Goal: Book appointment/travel/reservation

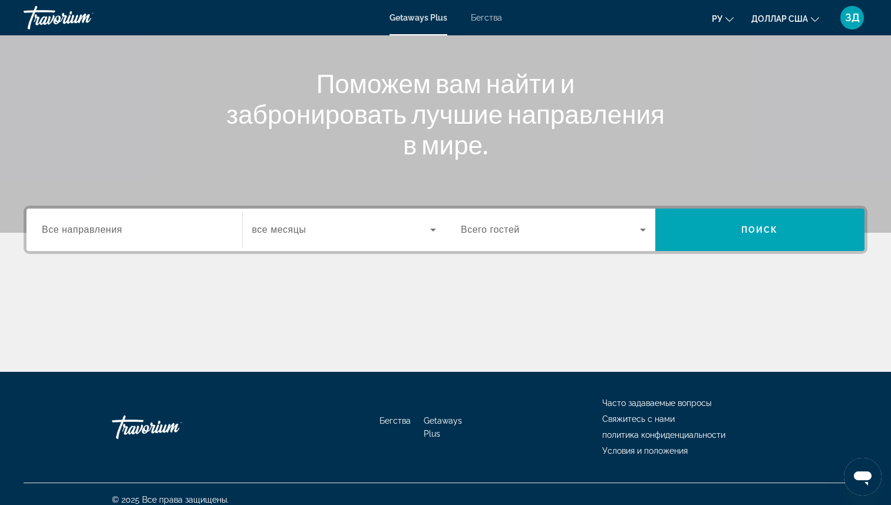
scroll to position [132, 0]
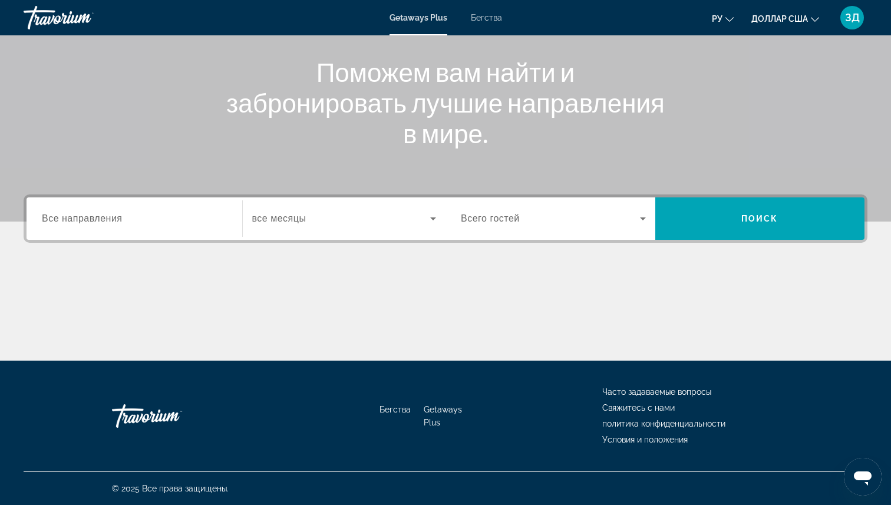
click at [60, 220] on span "Все направления" at bounding box center [82, 218] width 81 height 10
click at [60, 220] on input "Destination Все направления" at bounding box center [134, 219] width 185 height 14
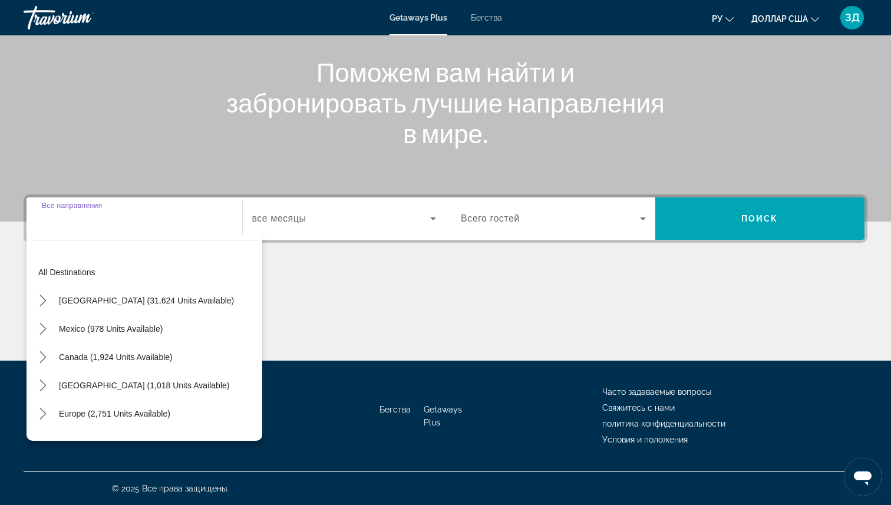
click at [49, 219] on input "Destination Все направления" at bounding box center [134, 219] width 185 height 14
click at [163, 391] on span "Select destination: Caribbean & Atlantic Islands (1,018 units available)" at bounding box center [144, 385] width 182 height 28
type input "**********"
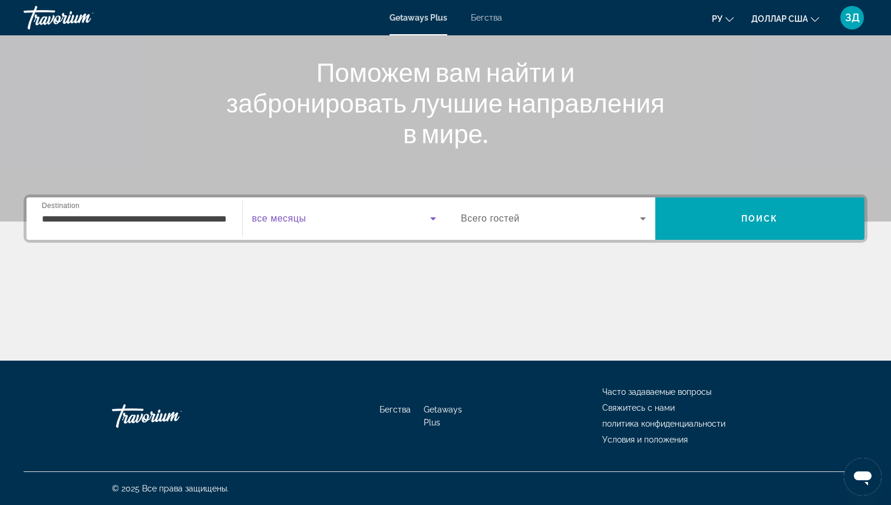
click at [430, 219] on icon "Виджет поиска" at bounding box center [433, 219] width 14 height 14
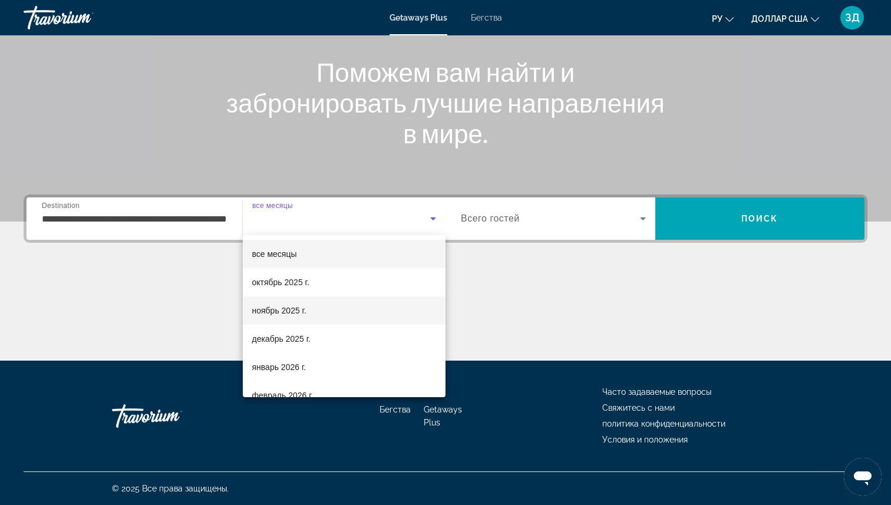
scroll to position [22, 0]
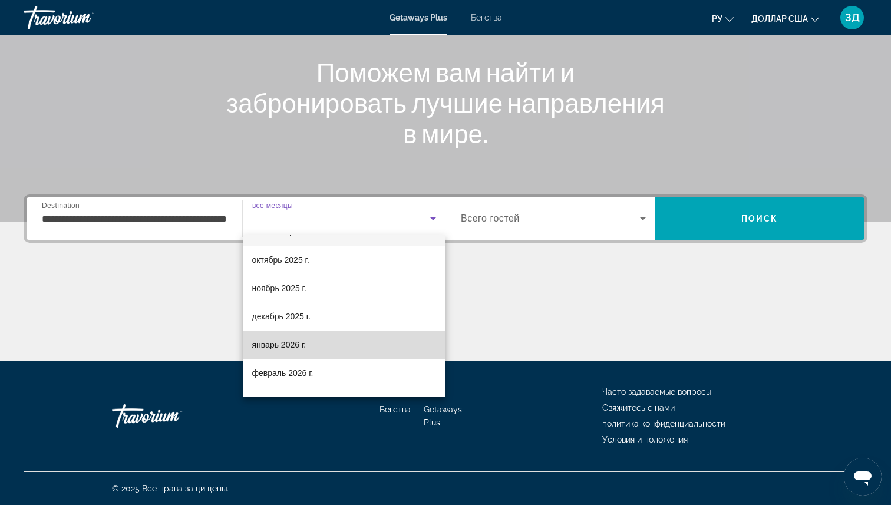
click at [328, 350] on mat-option "январь 2026 г." at bounding box center [344, 345] width 203 height 28
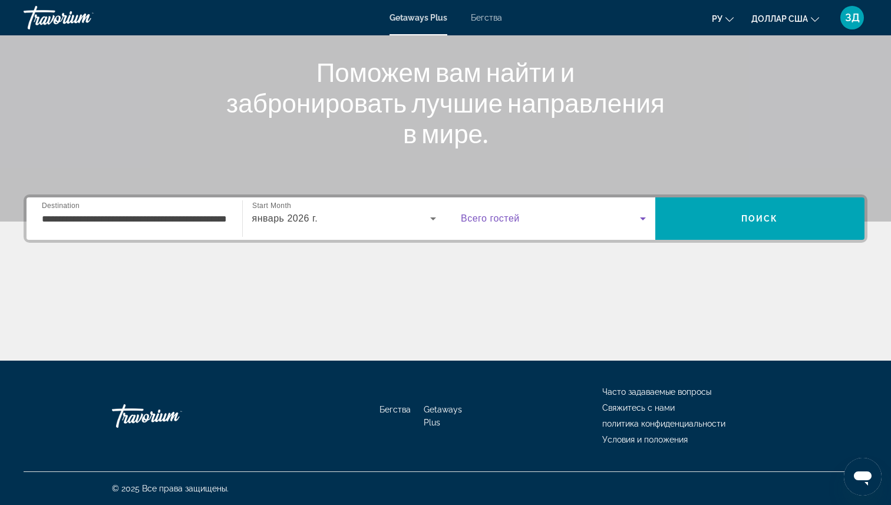
click at [596, 216] on span "Виджет поиска" at bounding box center [550, 219] width 179 height 14
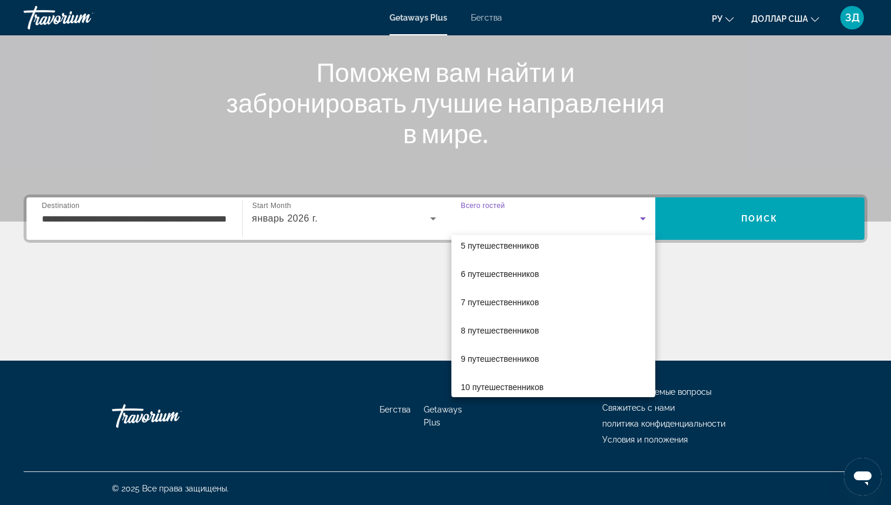
scroll to position [130, 0]
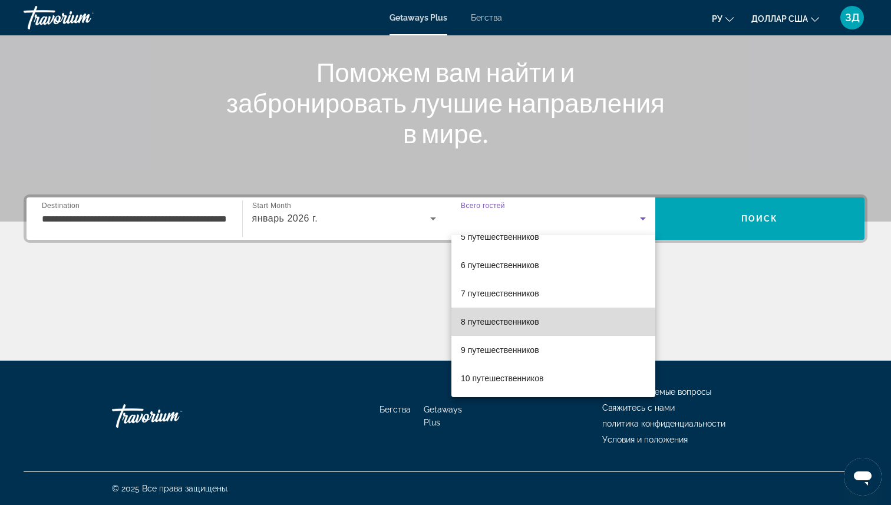
click at [536, 327] on span "8 путешественников" at bounding box center [500, 322] width 78 height 14
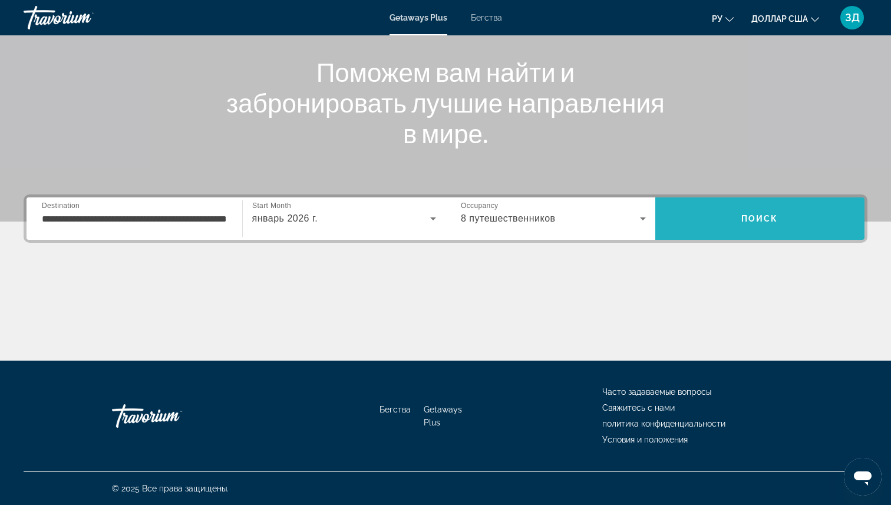
click at [723, 225] on span "Поиск" at bounding box center [761, 219] width 210 height 28
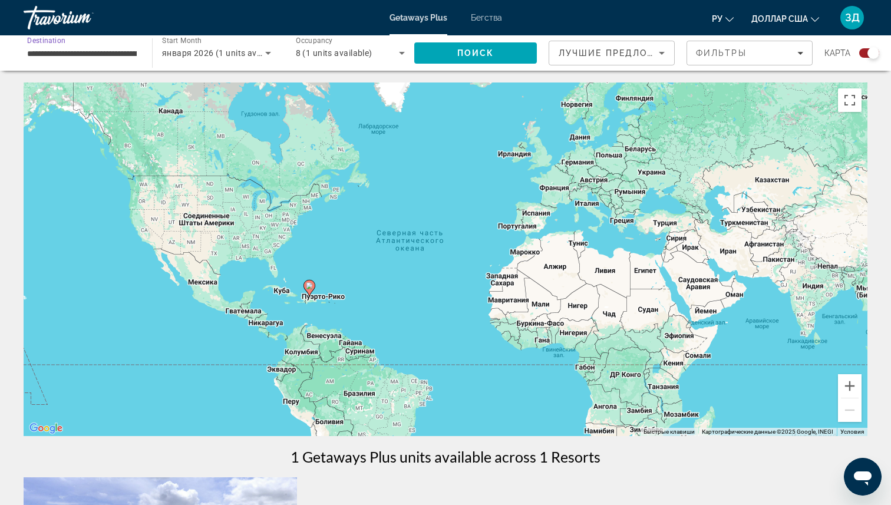
click at [104, 54] on input "**********" at bounding box center [82, 54] width 110 height 14
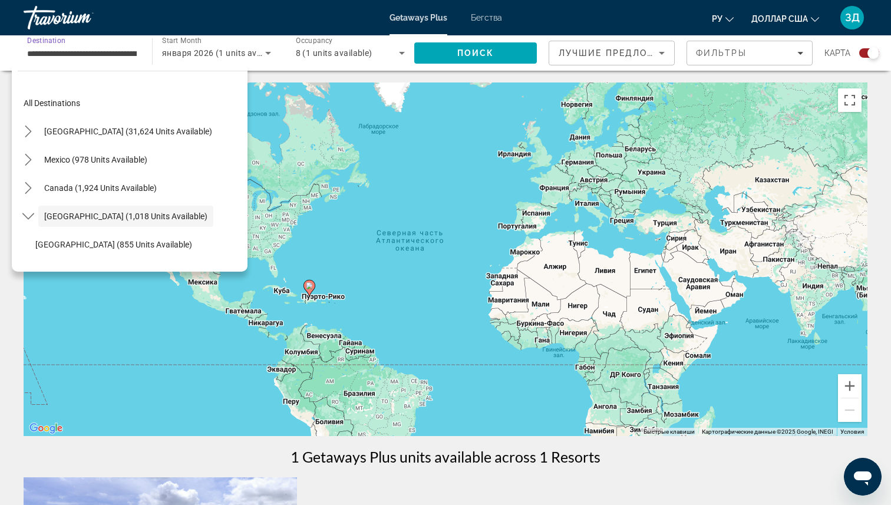
scroll to position [42, 0]
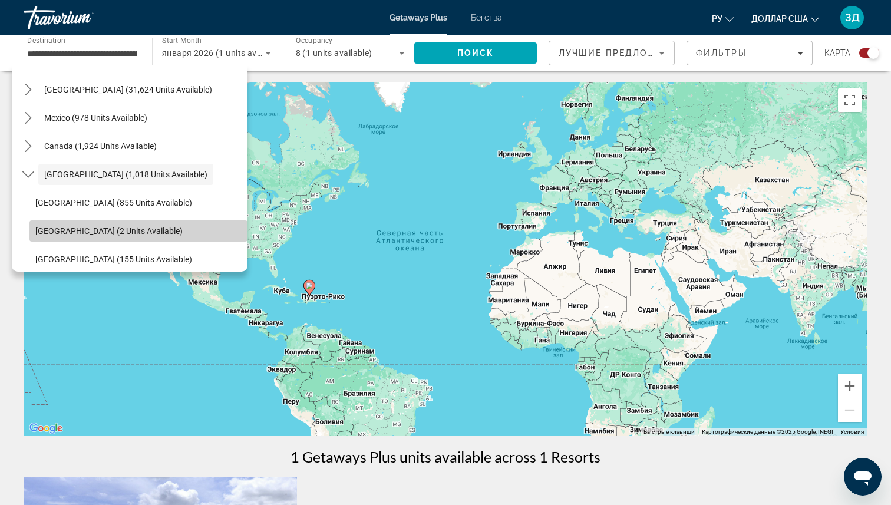
click at [119, 233] on span "[GEOGRAPHIC_DATA] (2 units available)" at bounding box center [108, 230] width 147 height 9
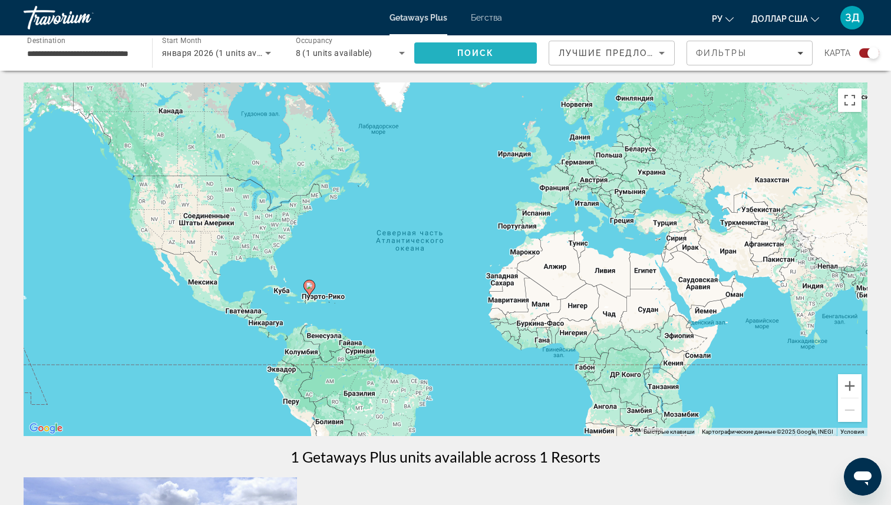
click at [464, 57] on span "Поиск" at bounding box center [475, 52] width 37 height 9
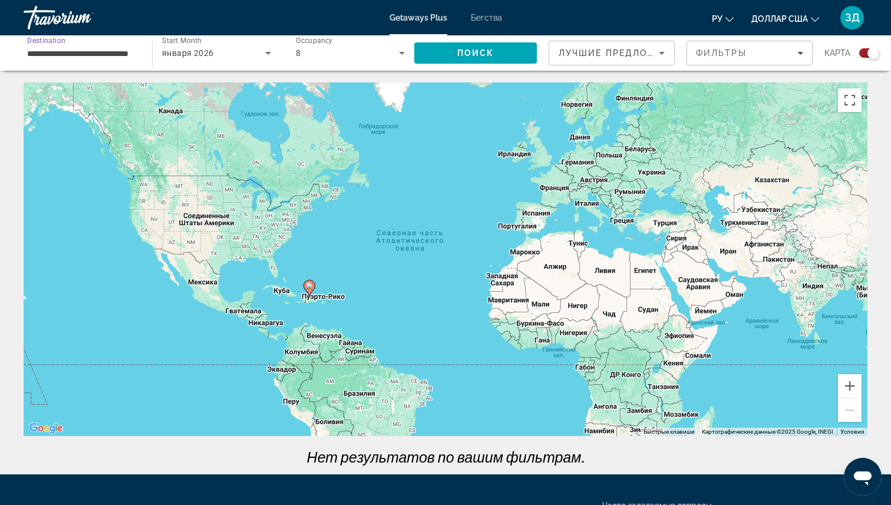
click at [106, 56] on input "**********" at bounding box center [82, 54] width 110 height 14
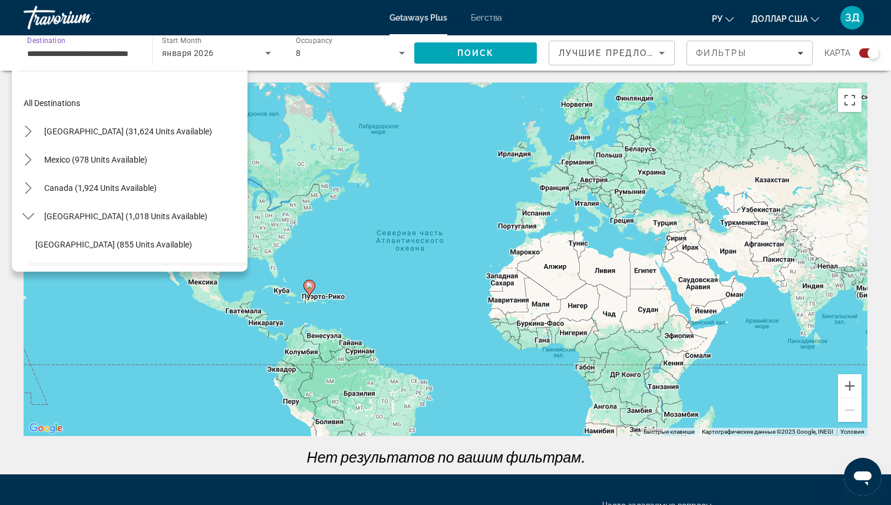
scroll to position [98, 0]
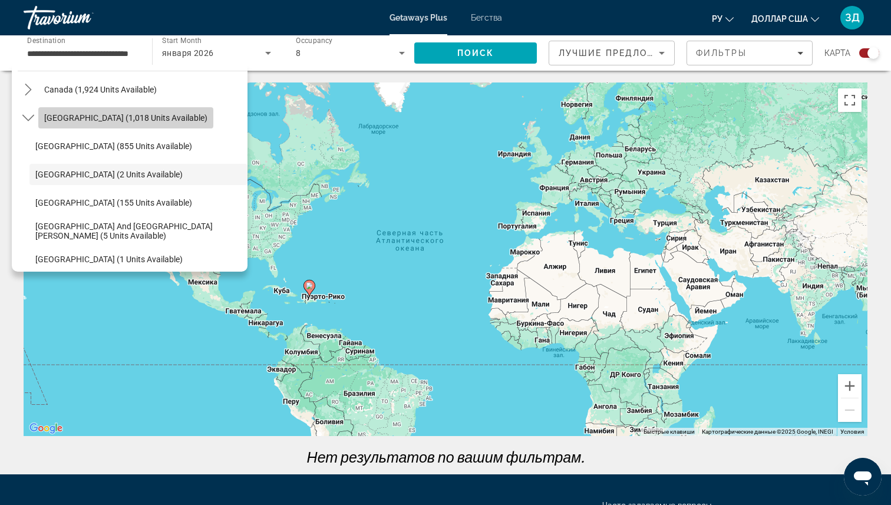
click at [111, 119] on span "[GEOGRAPHIC_DATA] (1,018 units available)" at bounding box center [125, 117] width 163 height 9
type input "**********"
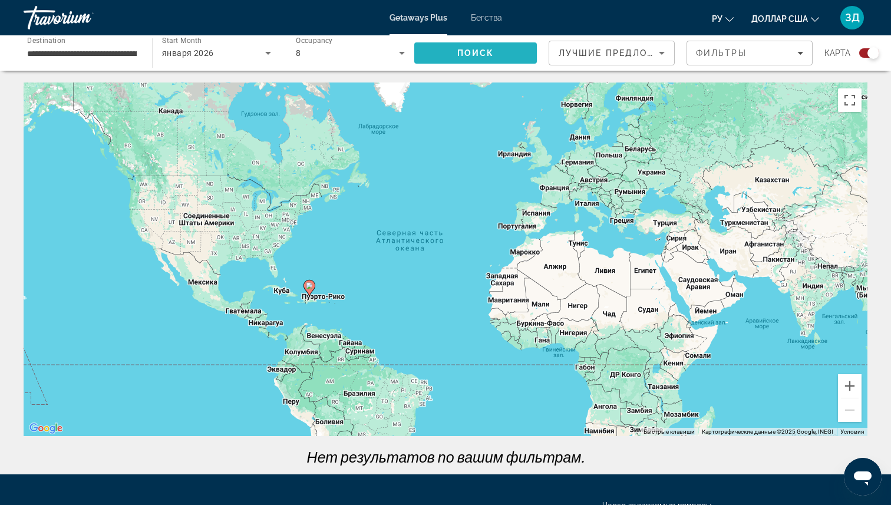
click at [465, 55] on span "Поиск" at bounding box center [475, 52] width 37 height 9
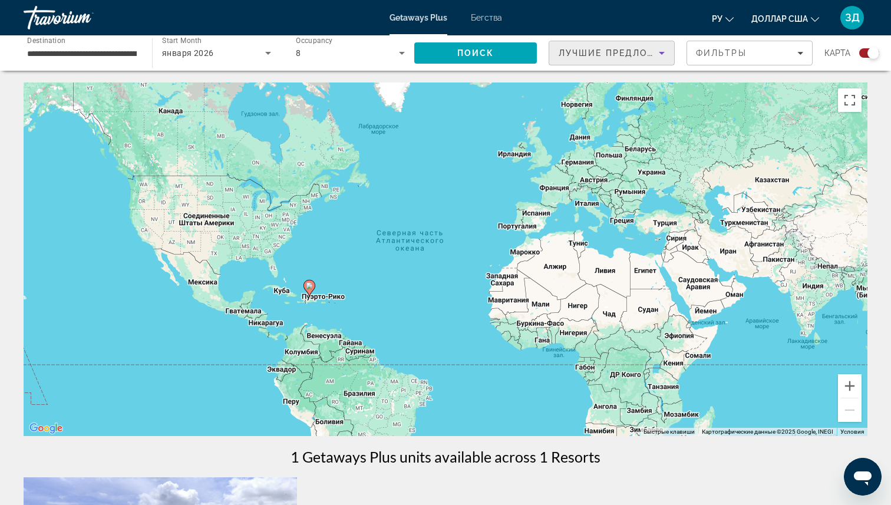
click at [667, 52] on icon "Sort by" at bounding box center [662, 53] width 14 height 14
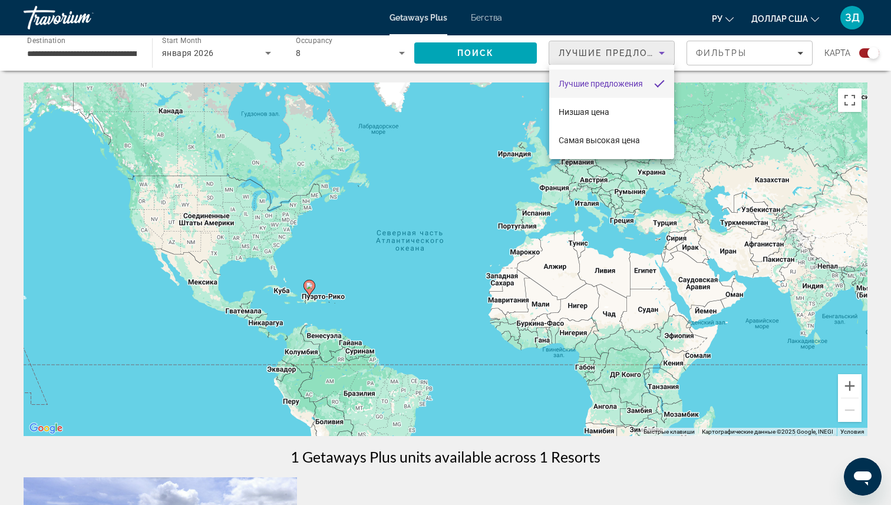
click at [661, 51] on div at bounding box center [445, 252] width 891 height 505
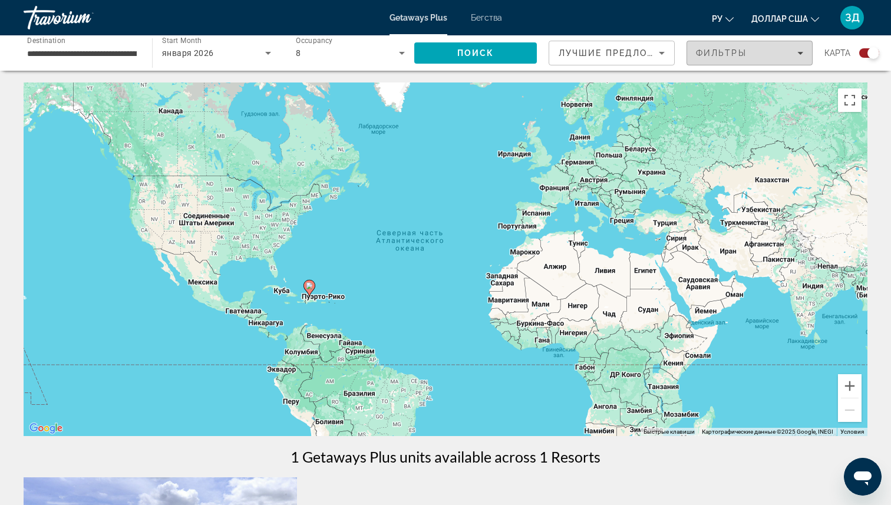
click at [799, 55] on icon "Filters" at bounding box center [801, 53] width 6 height 6
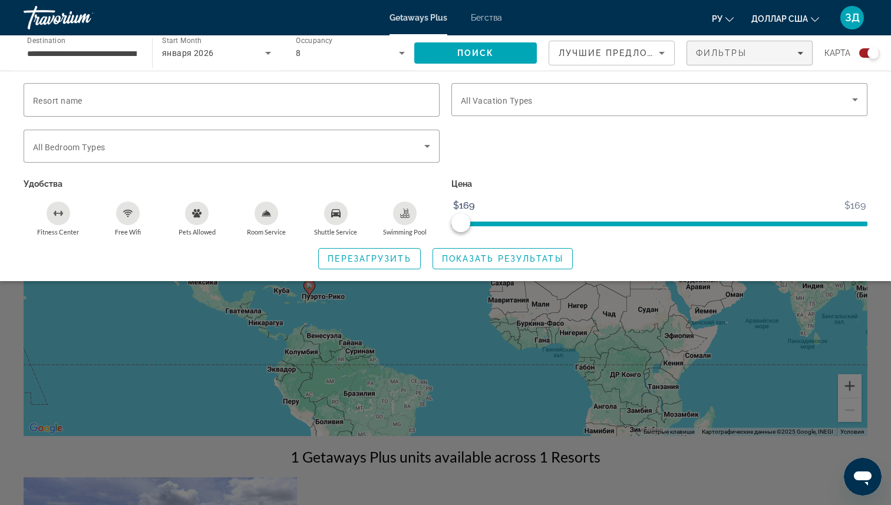
click at [841, 54] on span "карта" at bounding box center [838, 53] width 26 height 17
click at [839, 76] on div "Resort name Vacation Types All Vacation Types Bedroom Types All Bedroom Types У…" at bounding box center [445, 176] width 891 height 210
click at [95, 53] on input "**********" at bounding box center [82, 54] width 110 height 14
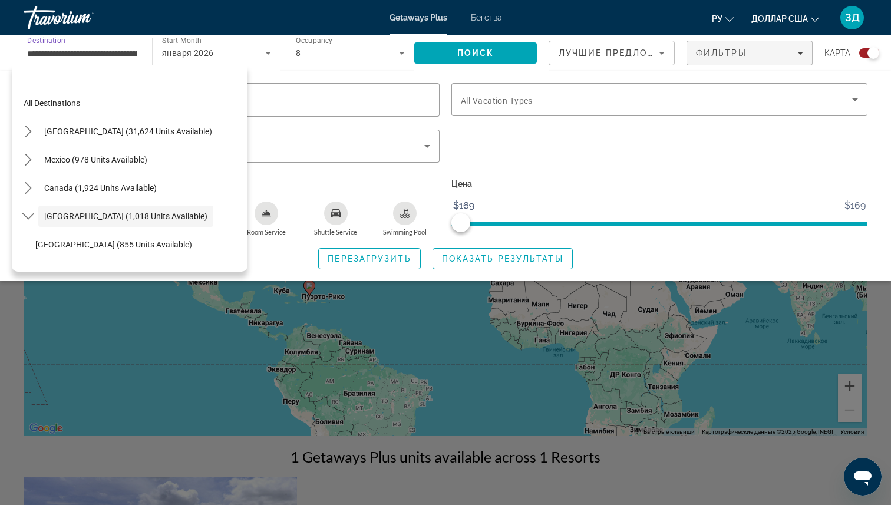
scroll to position [42, 0]
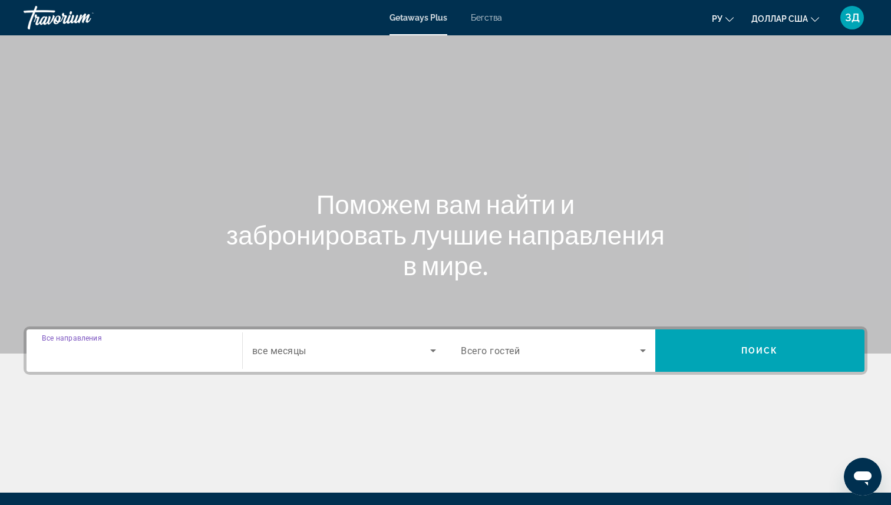
click at [130, 351] on input "Destination Все направления" at bounding box center [134, 351] width 185 height 14
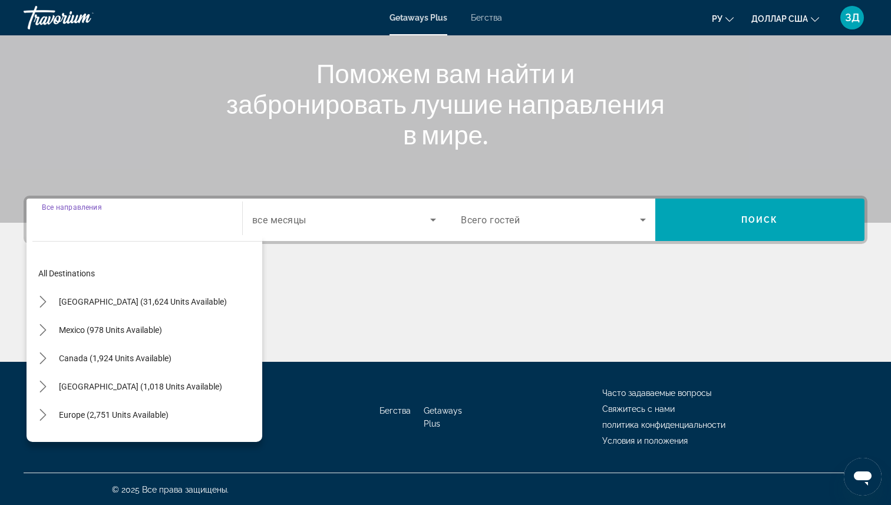
scroll to position [132, 0]
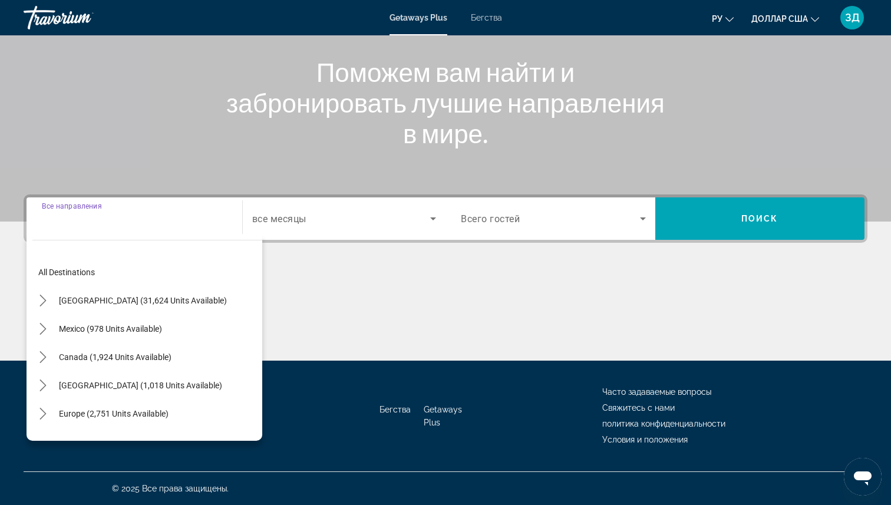
click at [57, 225] on input "Destination Все направления" at bounding box center [134, 219] width 185 height 14
click at [79, 272] on span "All destinations" at bounding box center [66, 272] width 57 height 9
type input "**********"
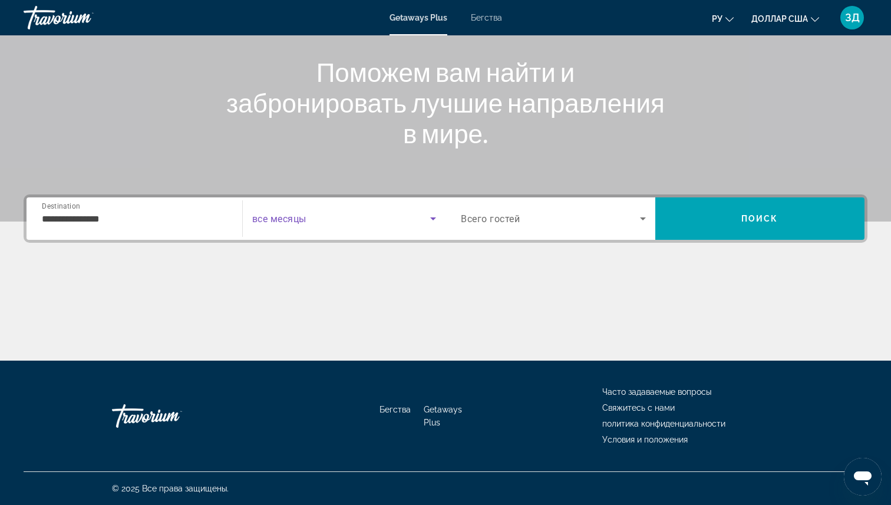
click at [433, 223] on icon "Search widget" at bounding box center [433, 219] width 14 height 14
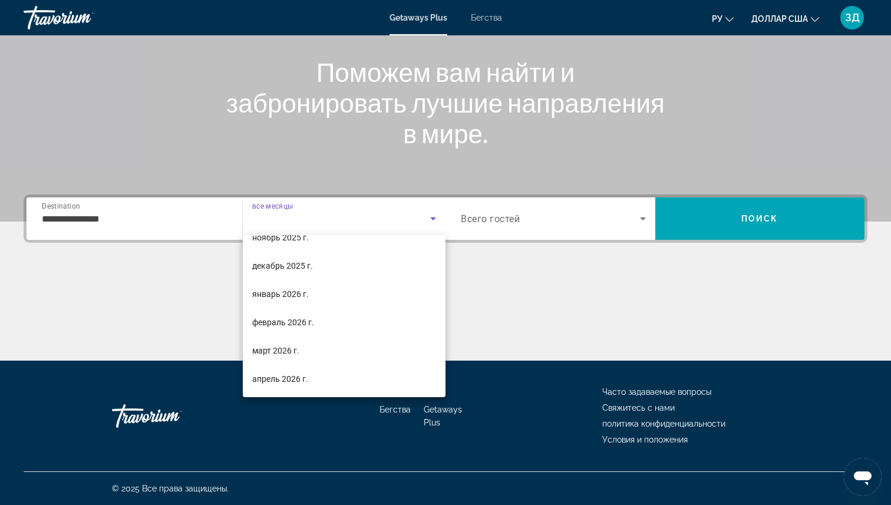
scroll to position [76, 0]
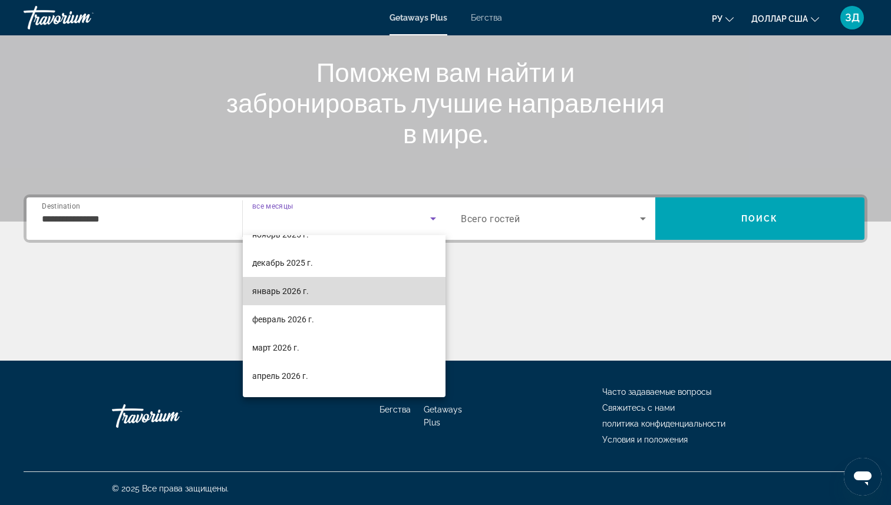
click at [353, 290] on mat-option "январь 2026 г." at bounding box center [344, 291] width 203 height 28
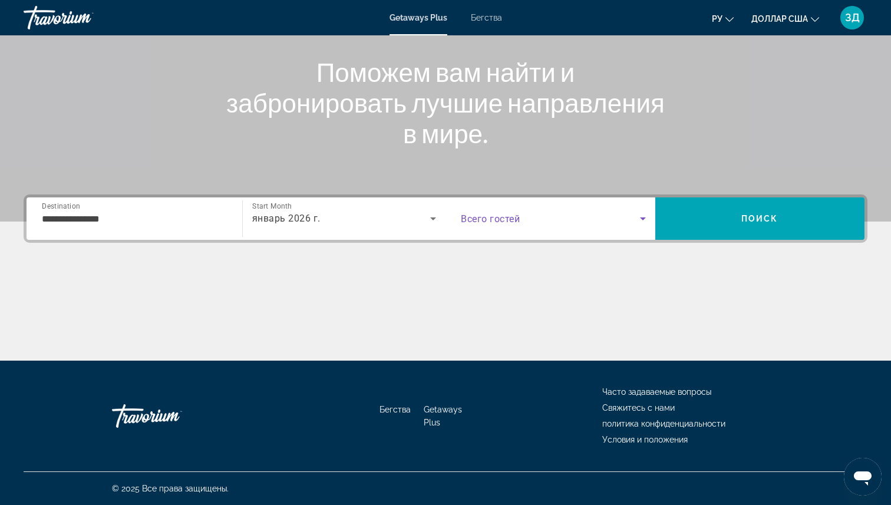
click at [640, 223] on icon "Search widget" at bounding box center [643, 219] width 14 height 14
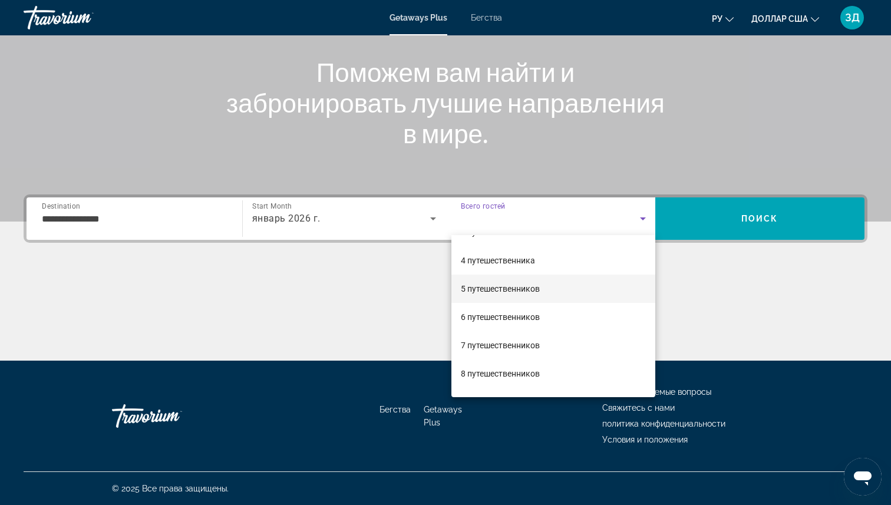
scroll to position [83, 0]
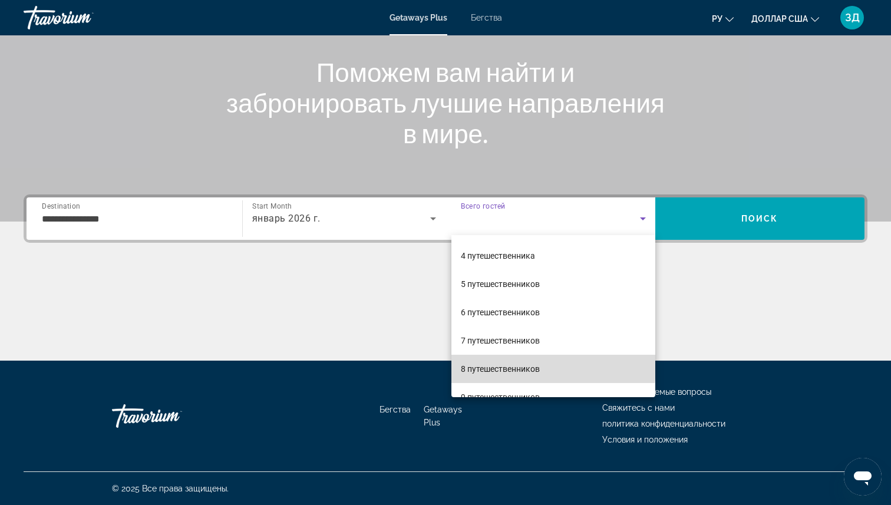
click at [501, 366] on font "8 путешественников" at bounding box center [500, 368] width 79 height 9
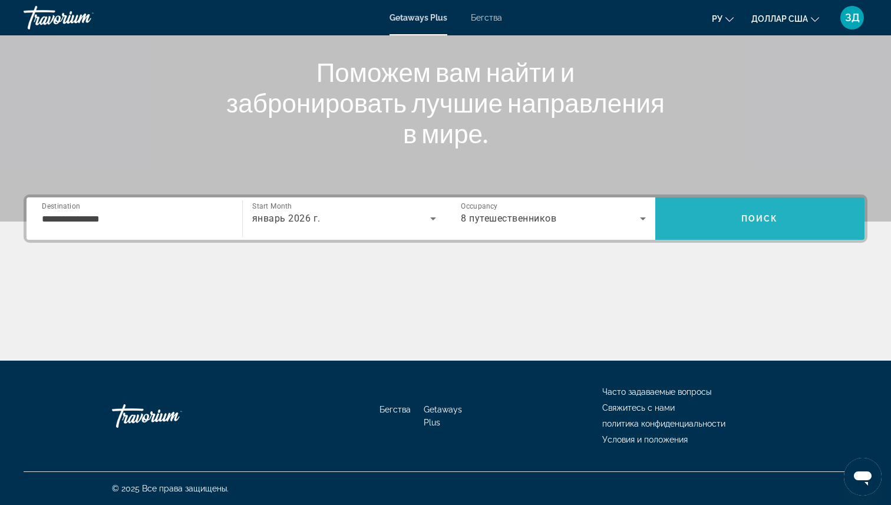
click at [729, 218] on span "Search" at bounding box center [761, 219] width 210 height 28
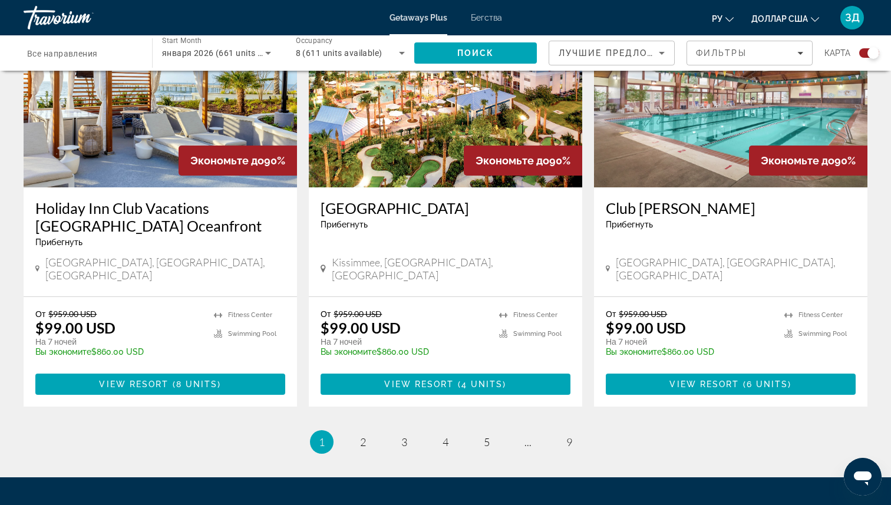
scroll to position [1785, 0]
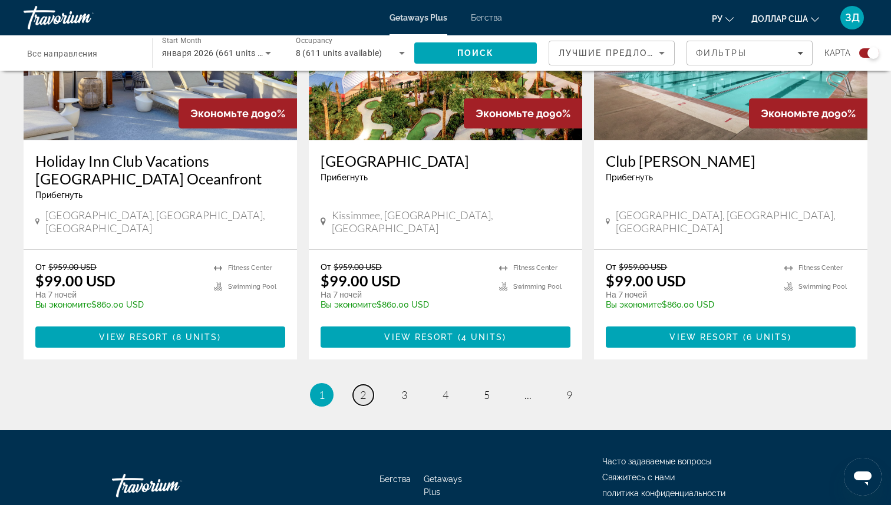
click at [361, 389] on span "2" at bounding box center [363, 395] width 6 height 13
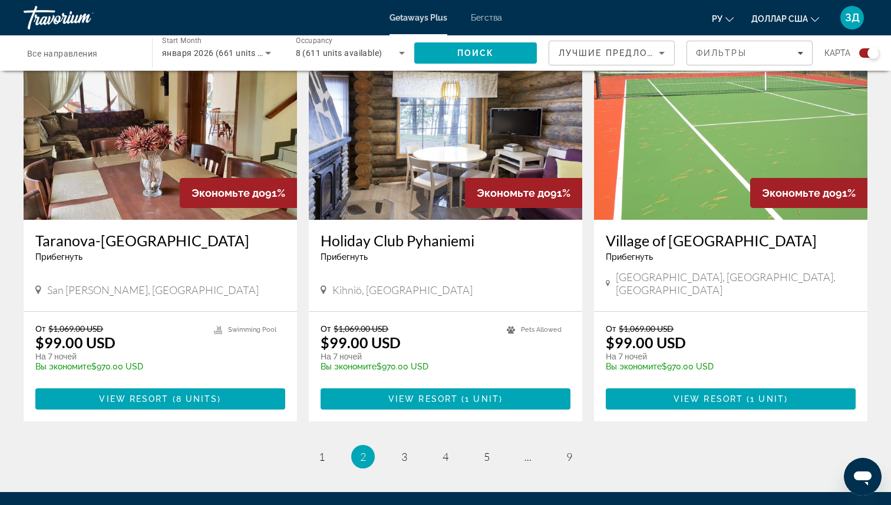
scroll to position [1725, 0]
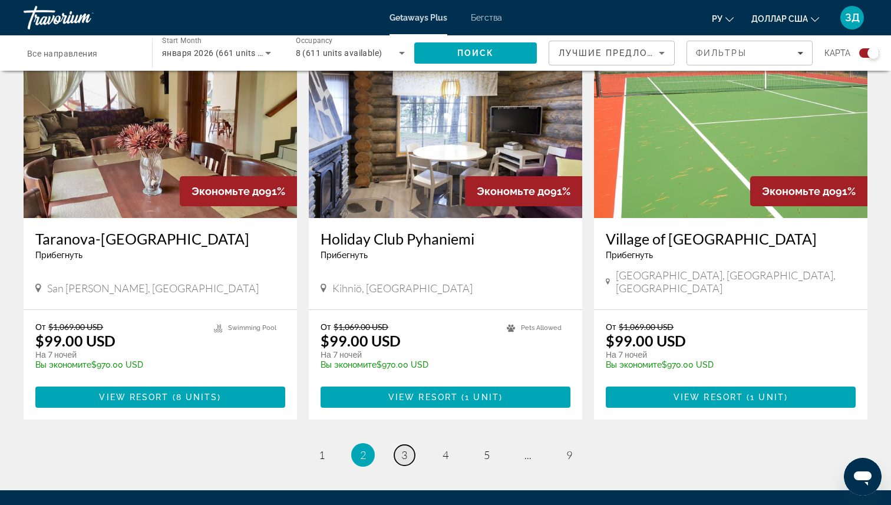
click at [403, 449] on span "3" at bounding box center [404, 455] width 6 height 13
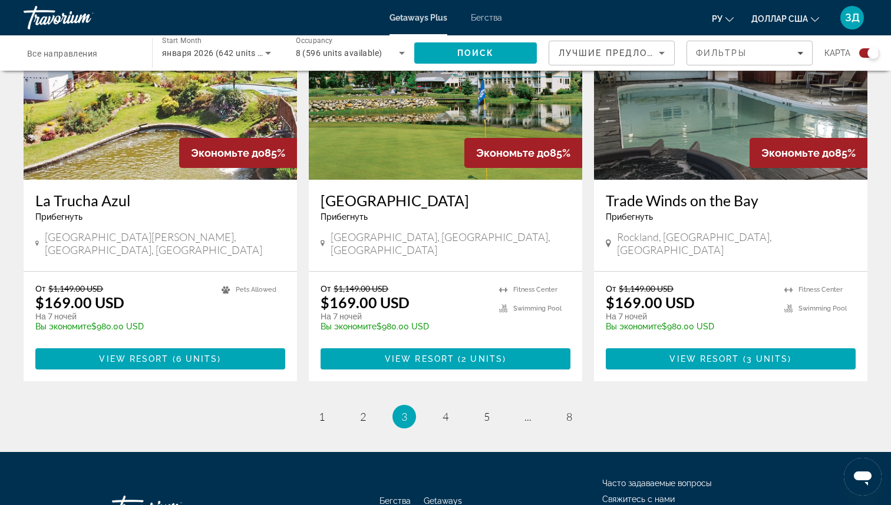
scroll to position [1803, 0]
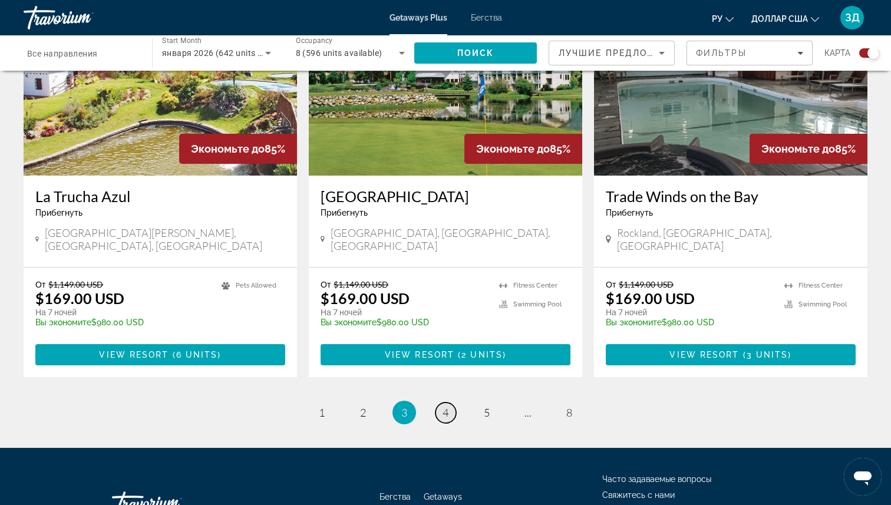
click at [443, 406] on span "4" at bounding box center [446, 412] width 6 height 13
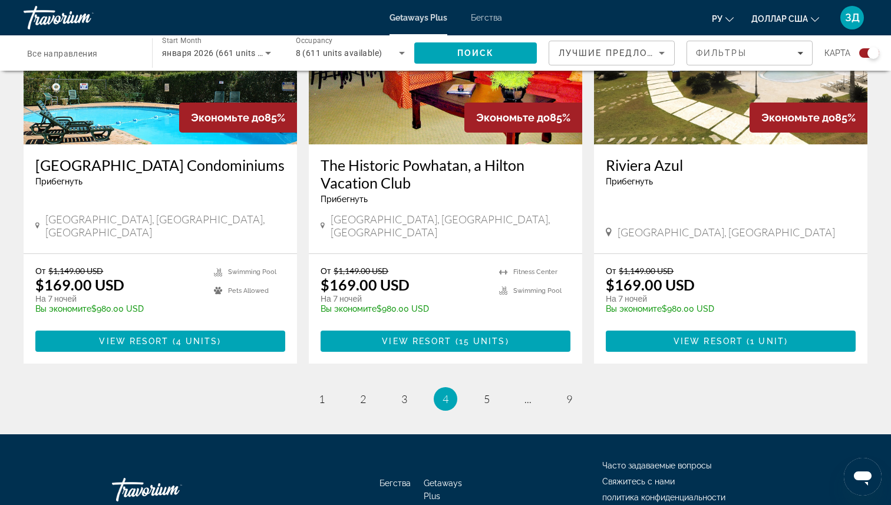
scroll to position [1785, 0]
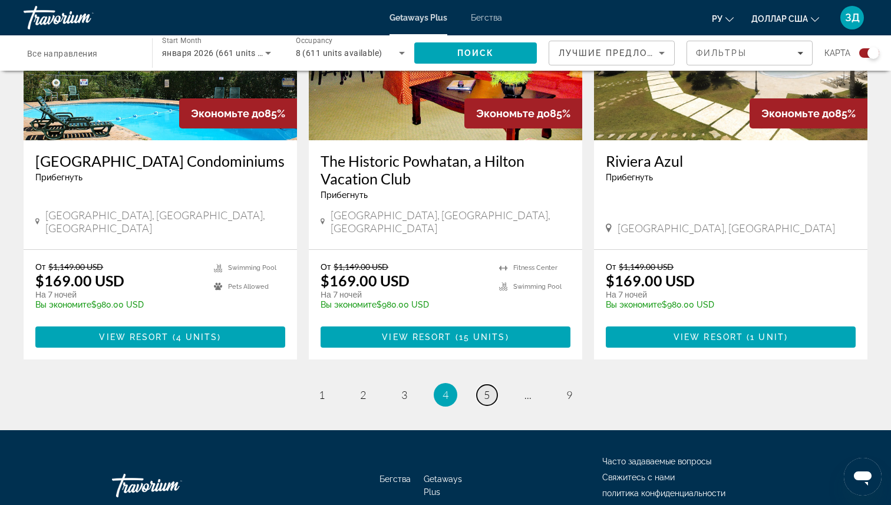
click at [486, 389] on span "5" at bounding box center [487, 395] width 6 height 13
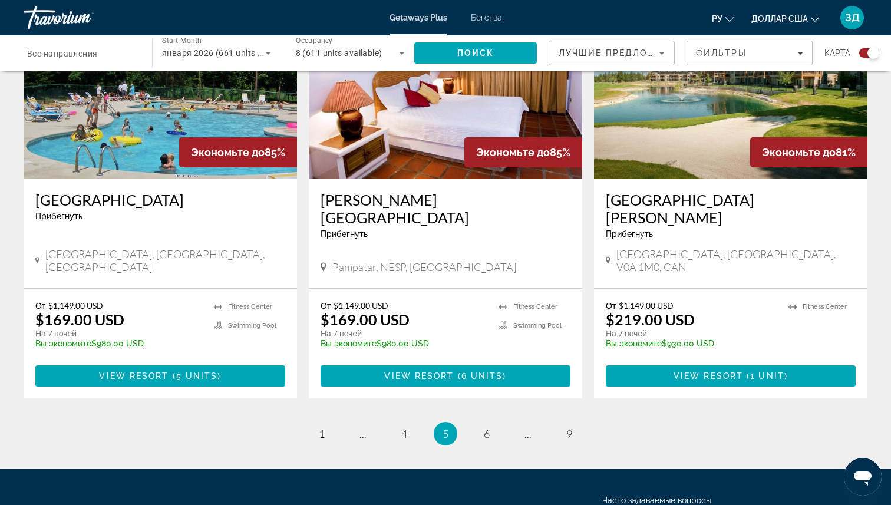
scroll to position [1785, 0]
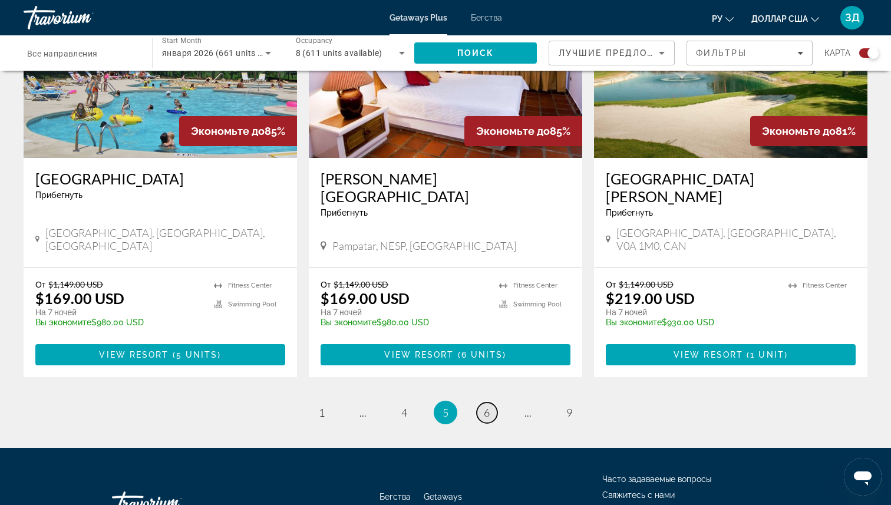
click at [489, 406] on span "6" at bounding box center [487, 412] width 6 height 13
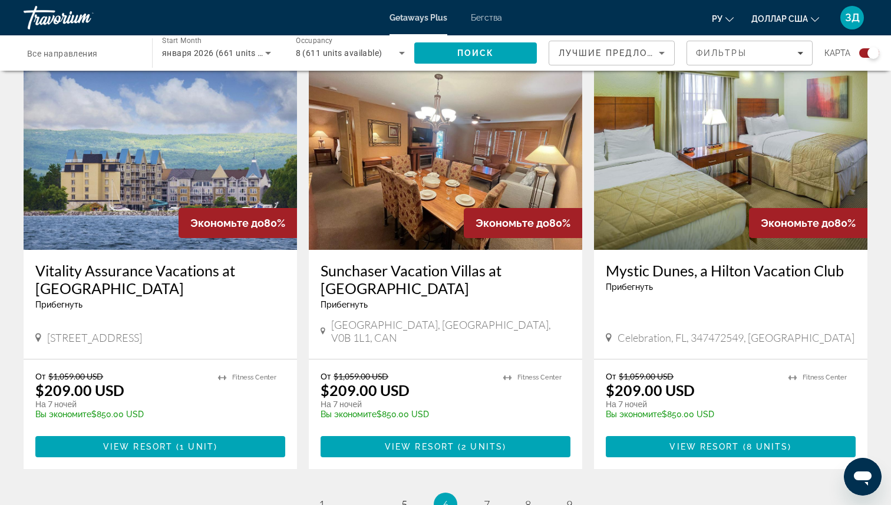
scroll to position [1734, 0]
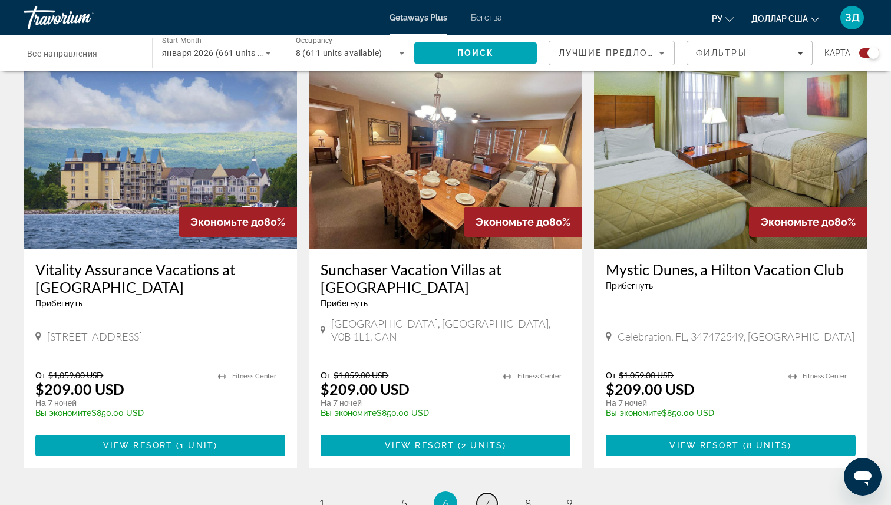
click at [490, 497] on span "7" at bounding box center [487, 503] width 6 height 13
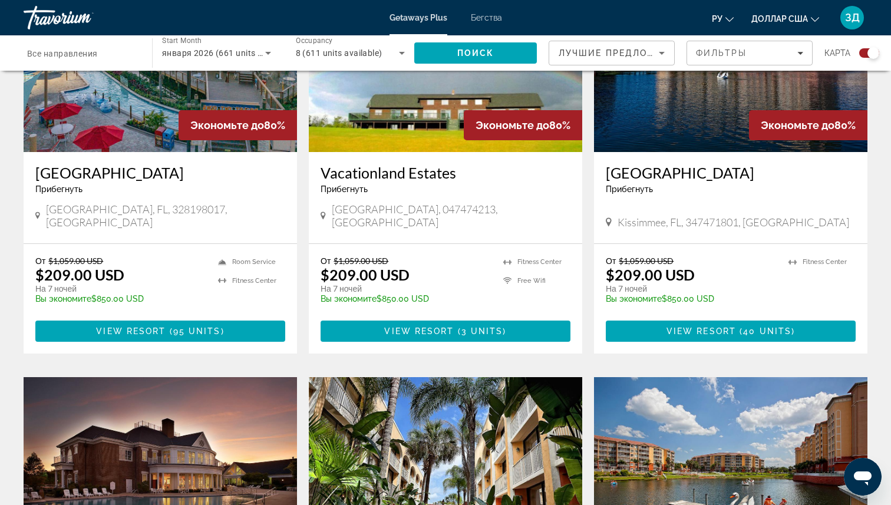
scroll to position [515, 0]
